Goal: Information Seeking & Learning: Learn about a topic

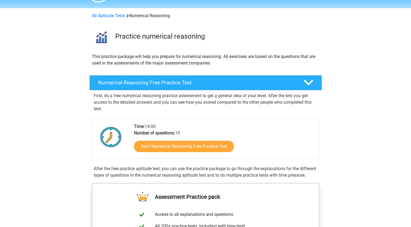
scroll to position [27, 0]
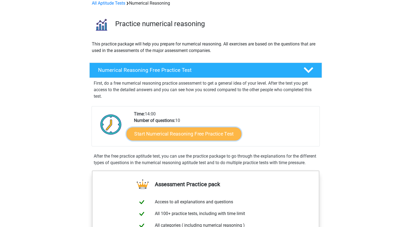
click at [189, 136] on link "Start Numerical Reasoning Free Practice Test" at bounding box center [183, 133] width 115 height 13
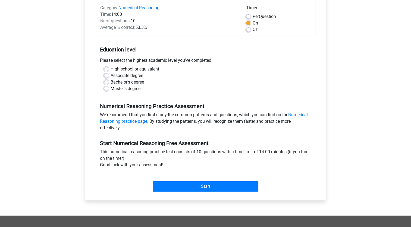
scroll to position [81, 0]
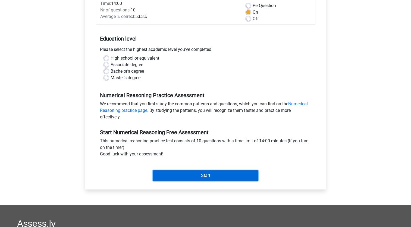
click at [185, 172] on input "Start" at bounding box center [206, 175] width 106 height 10
click at [190, 177] on input "Start" at bounding box center [206, 175] width 106 height 10
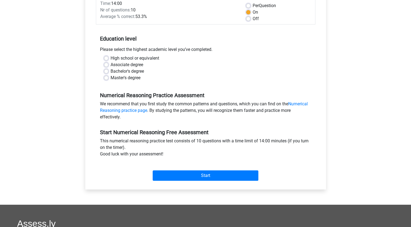
click at [188, 72] on div "Bachelor's degree" at bounding box center [205, 71] width 203 height 7
drag, startPoint x: 106, startPoint y: 58, endPoint x: 117, endPoint y: 59, distance: 11.2
click at [111, 58] on label "High school or equivalent" at bounding box center [135, 58] width 49 height 7
click at [106, 58] on input "High school or equivalent" at bounding box center [106, 57] width 4 height 5
radio input "true"
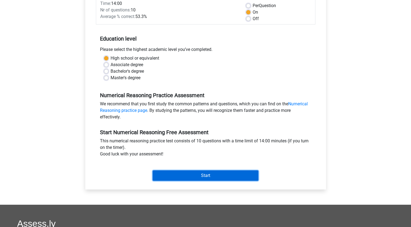
click at [170, 171] on input "Start" at bounding box center [206, 175] width 106 height 10
